Goal: Task Accomplishment & Management: Manage account settings

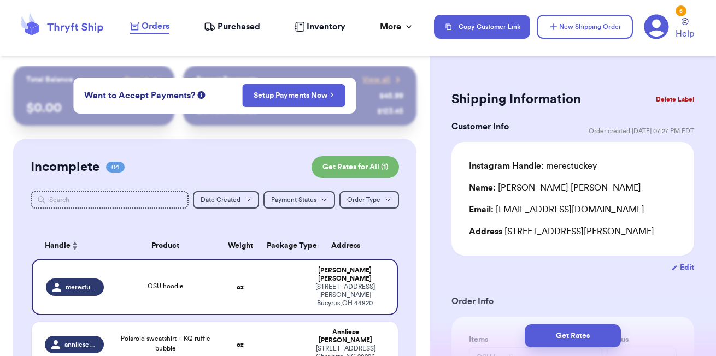
scroll to position [116, 0]
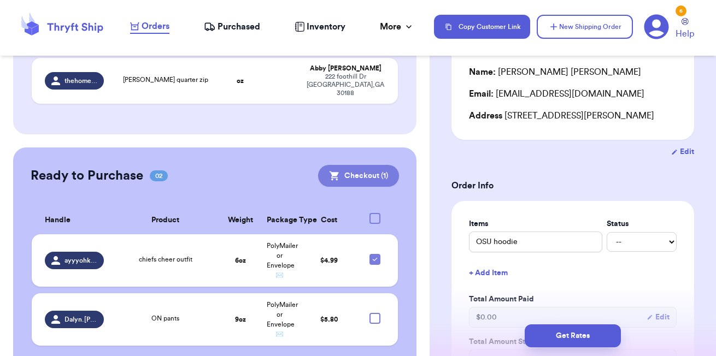
click at [380, 165] on button "Checkout ( 1 )" at bounding box center [358, 176] width 81 height 22
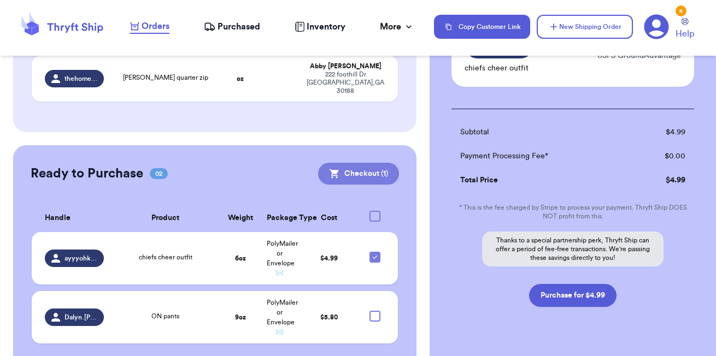
scroll to position [373, 0]
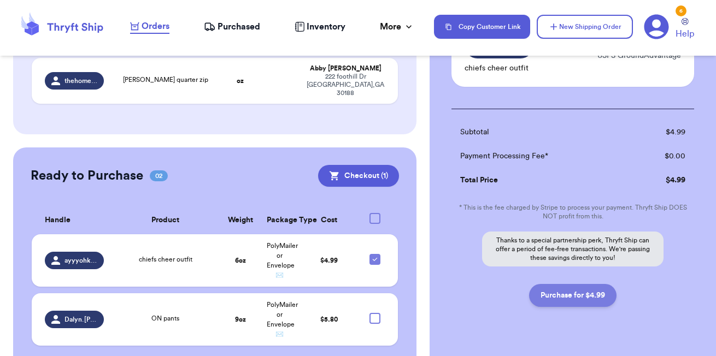
click at [573, 296] on button "Purchase for $4.99" at bounding box center [572, 295] width 87 height 23
checkbox input "false"
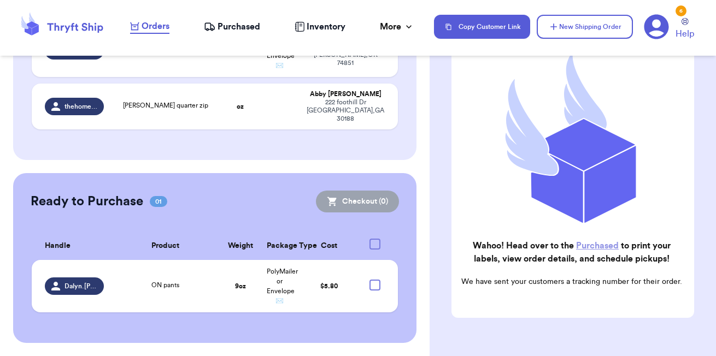
scroll to position [314, 0]
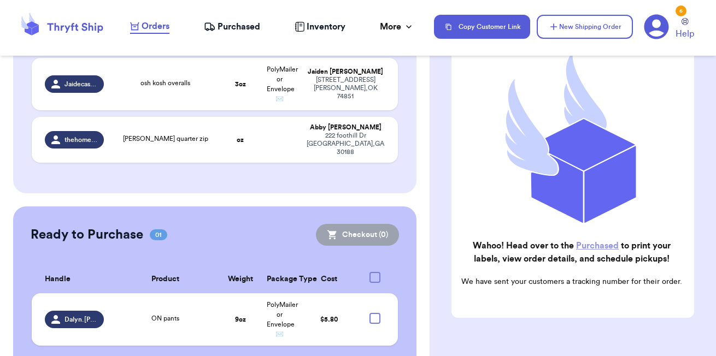
click at [223, 32] on span "Purchased" at bounding box center [239, 26] width 43 height 13
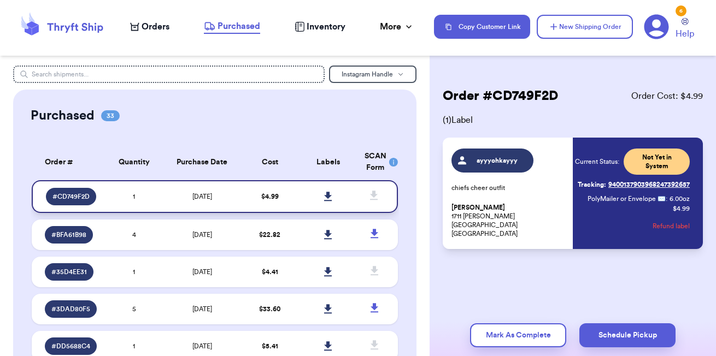
click at [332, 194] on icon at bounding box center [328, 197] width 8 height 10
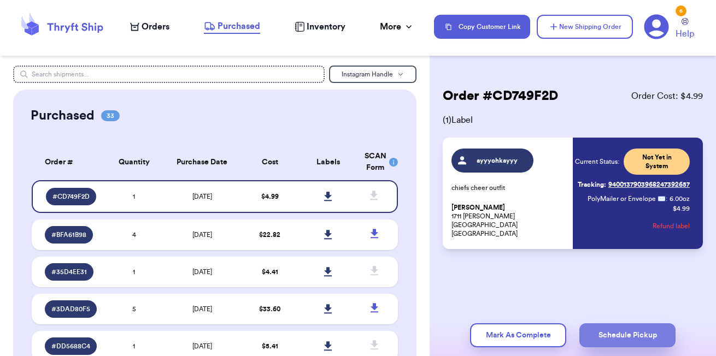
click at [628, 343] on button "Schedule Pickup" at bounding box center [627, 336] width 96 height 24
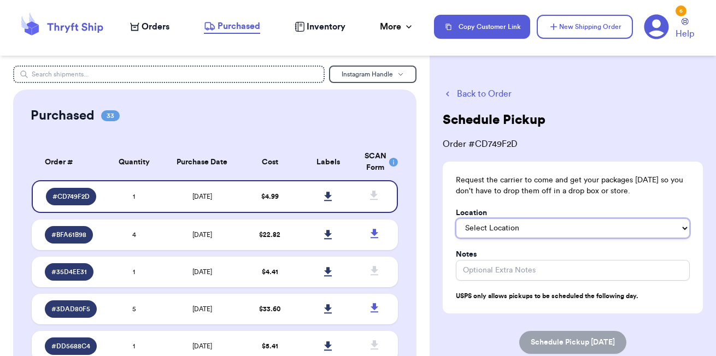
click at [583, 233] on select "Select Location In/At Mailbox On the Porch Front Door Back Door Side Door Knock…" at bounding box center [573, 229] width 234 height 20
select select "On the Porch"
click at [456, 219] on select "Select Location In/At Mailbox On the Porch Front Door Back Door Side Door Knock…" at bounding box center [573, 229] width 234 height 20
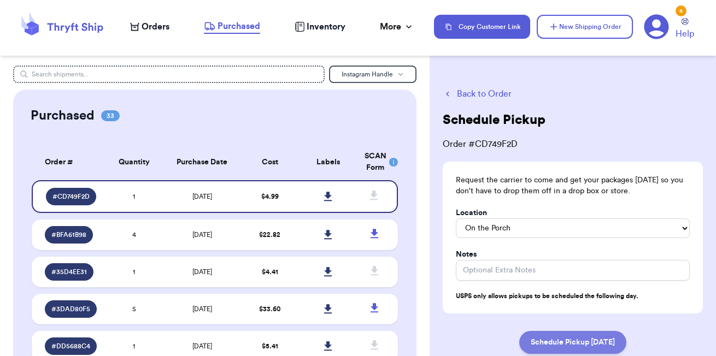
click at [563, 352] on button "Schedule Pickup [DATE]" at bounding box center [572, 342] width 107 height 23
